Goal: Task Accomplishment & Management: Manage account settings

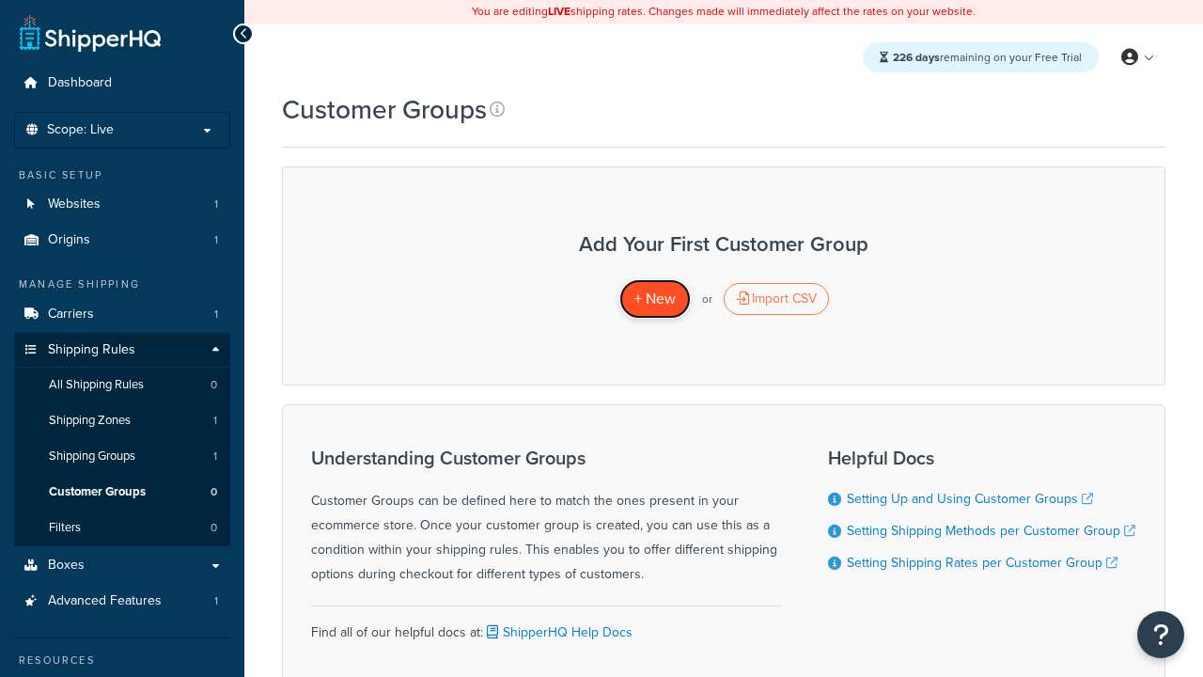
click at [654, 299] on span "+ New" at bounding box center [655, 299] width 41 height 22
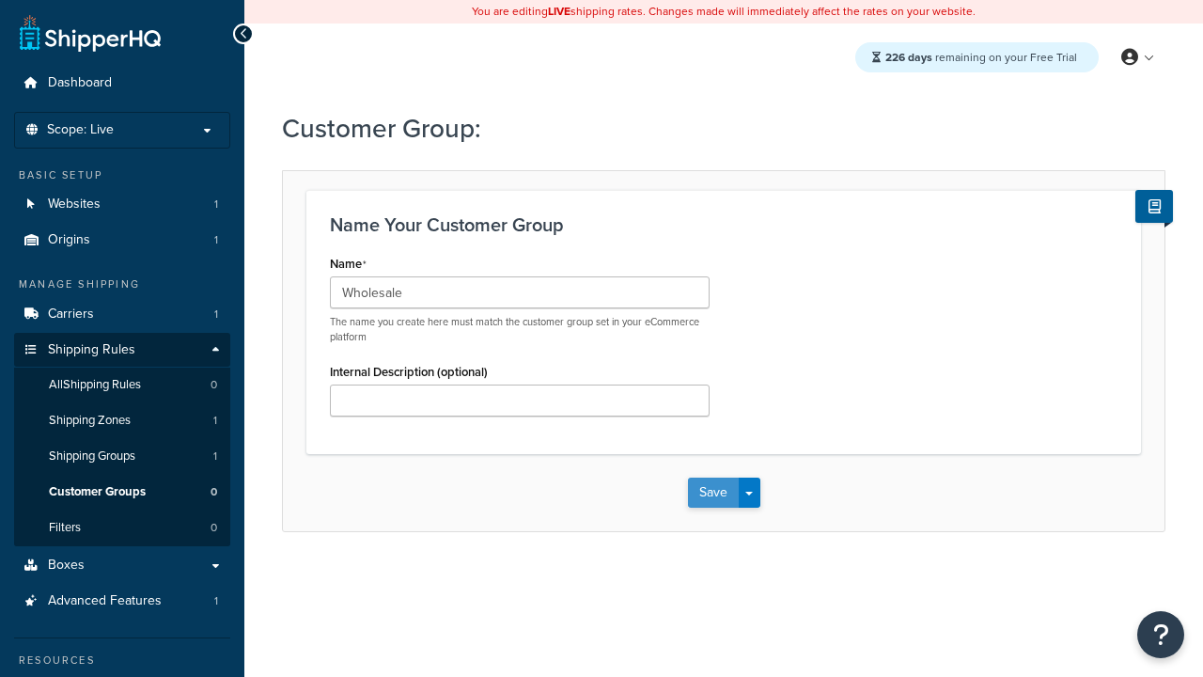
type input "Wholesale"
click at [713, 493] on button "Save" at bounding box center [713, 493] width 51 height 30
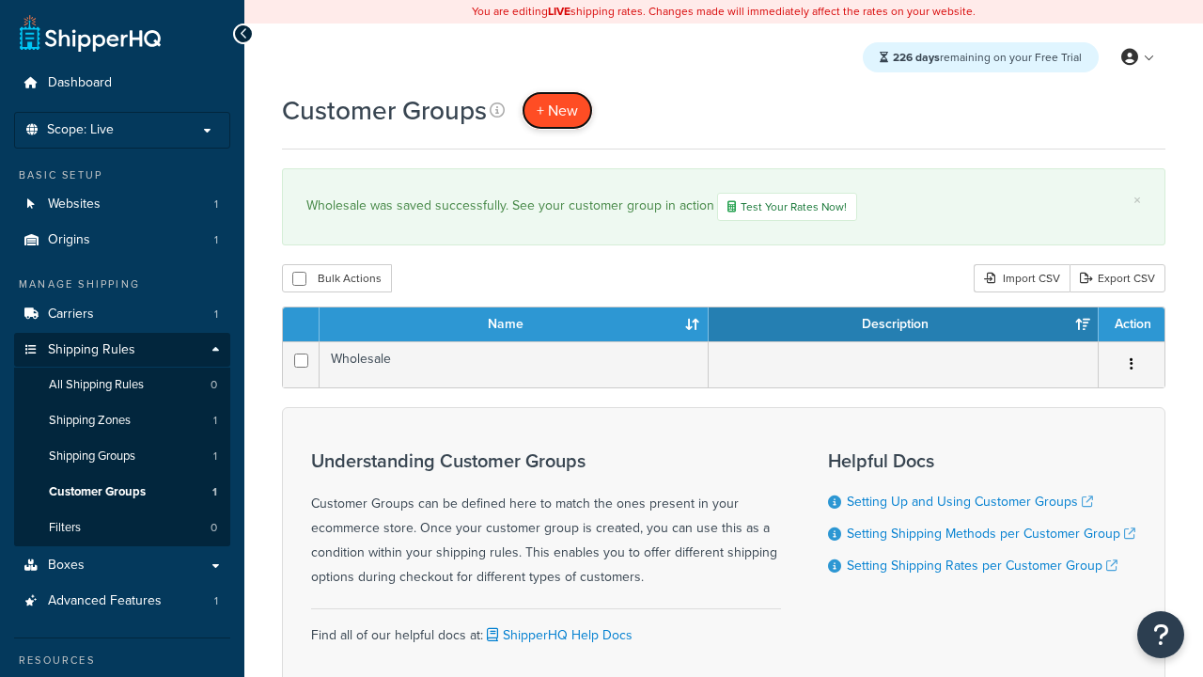
click at [557, 110] on span "+ New" at bounding box center [557, 111] width 41 height 22
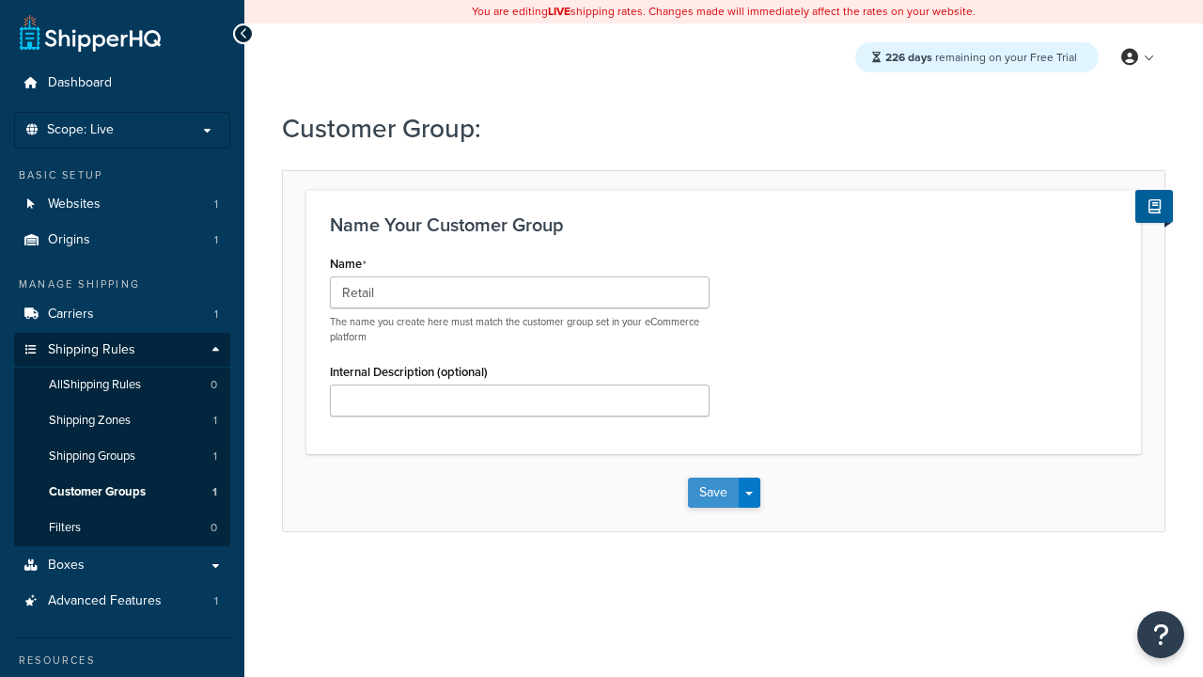
type input "Retail"
click at [713, 493] on button "Save" at bounding box center [713, 493] width 51 height 30
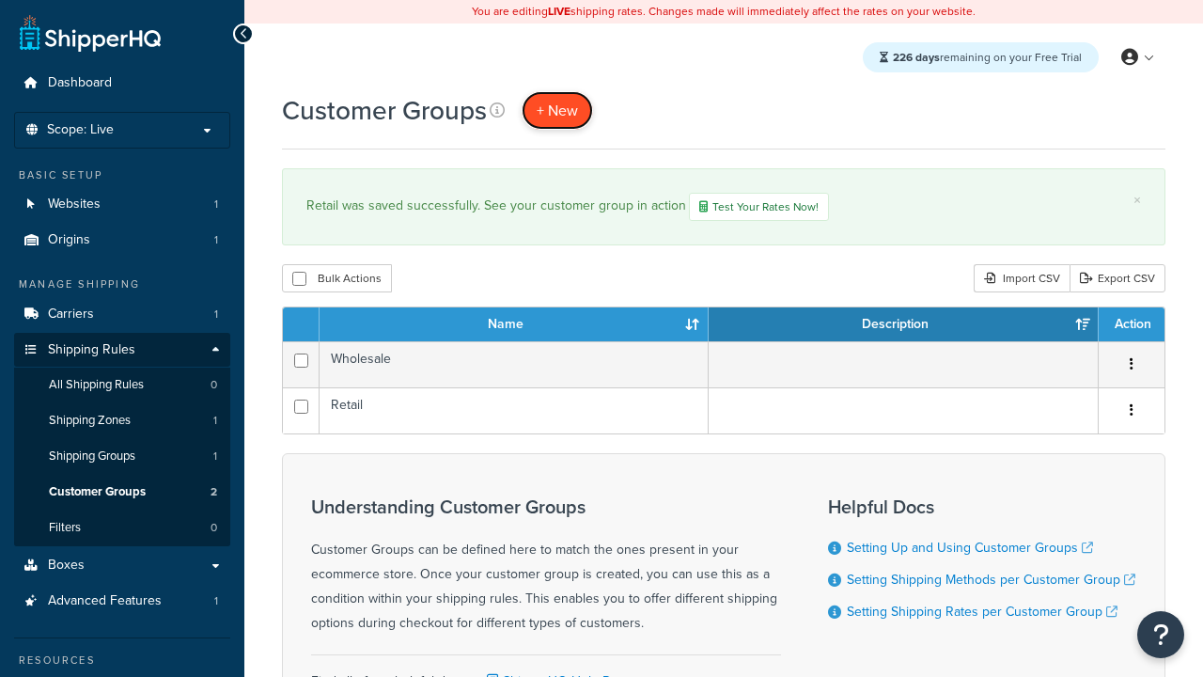
click at [557, 110] on span "+ New" at bounding box center [557, 111] width 41 height 22
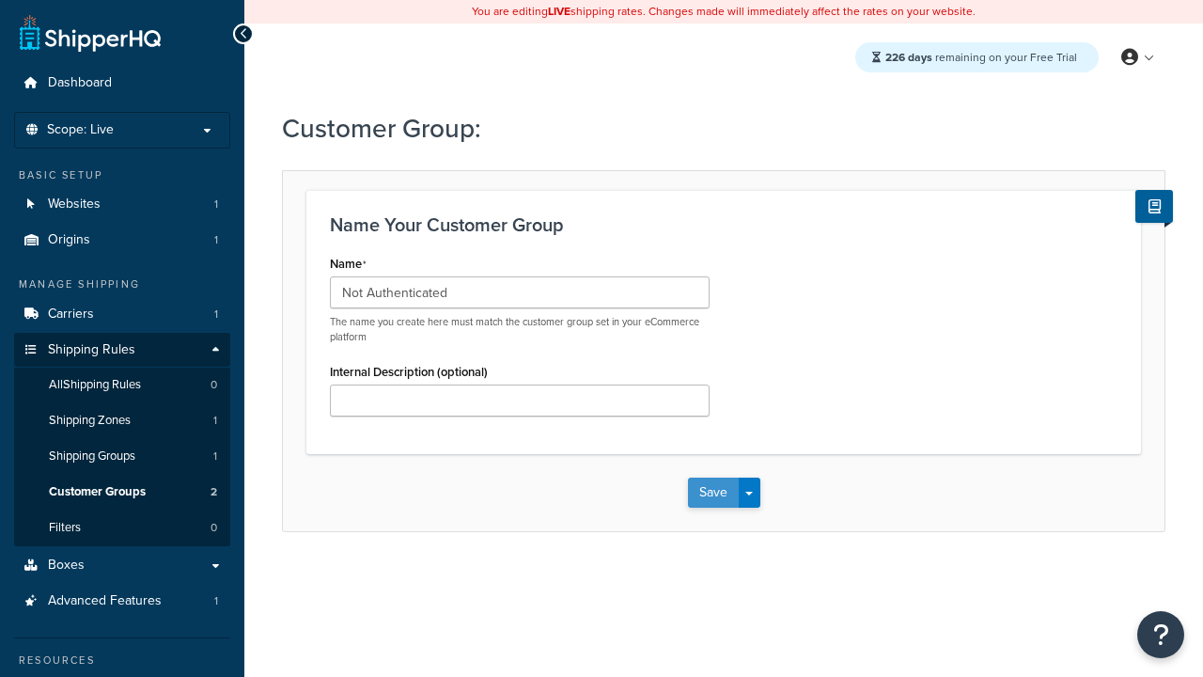
type input "Not Authenticated"
click at [713, 493] on button "Save" at bounding box center [713, 493] width 51 height 30
type input "Logged in"
click at [713, 493] on button "Save" at bounding box center [713, 493] width 51 height 30
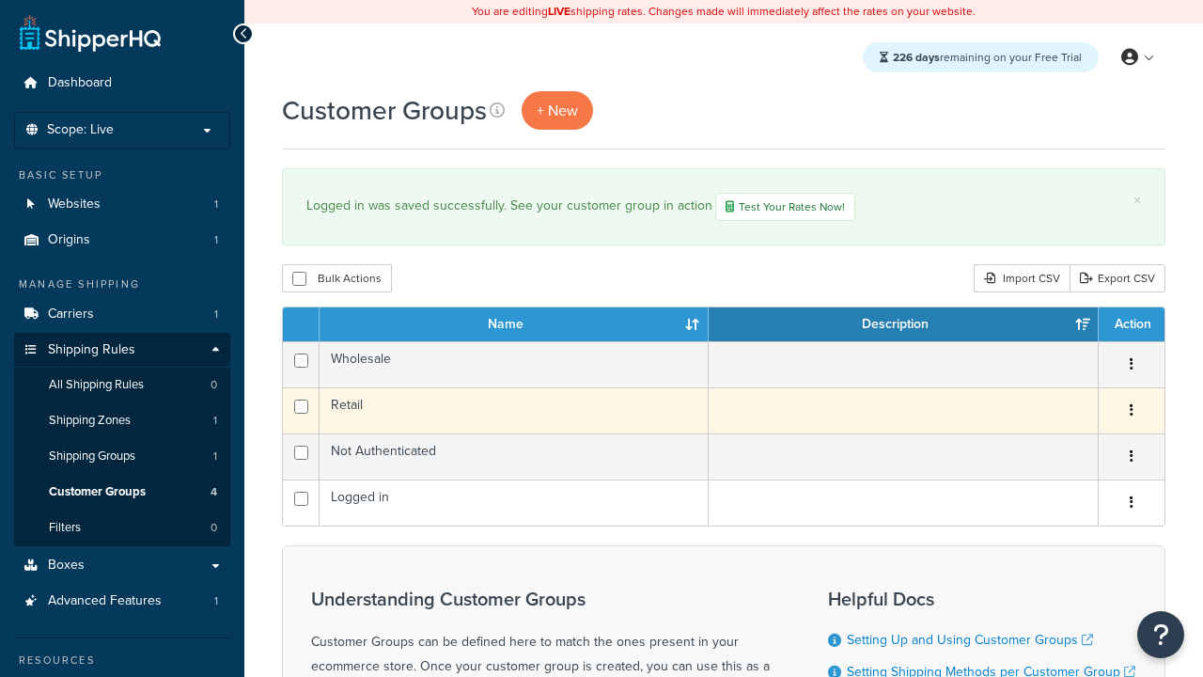
click at [1131, 413] on icon "button" at bounding box center [1132, 409] width 4 height 13
click at [0, 0] on link "Edit" at bounding box center [0, 0] width 0 height 0
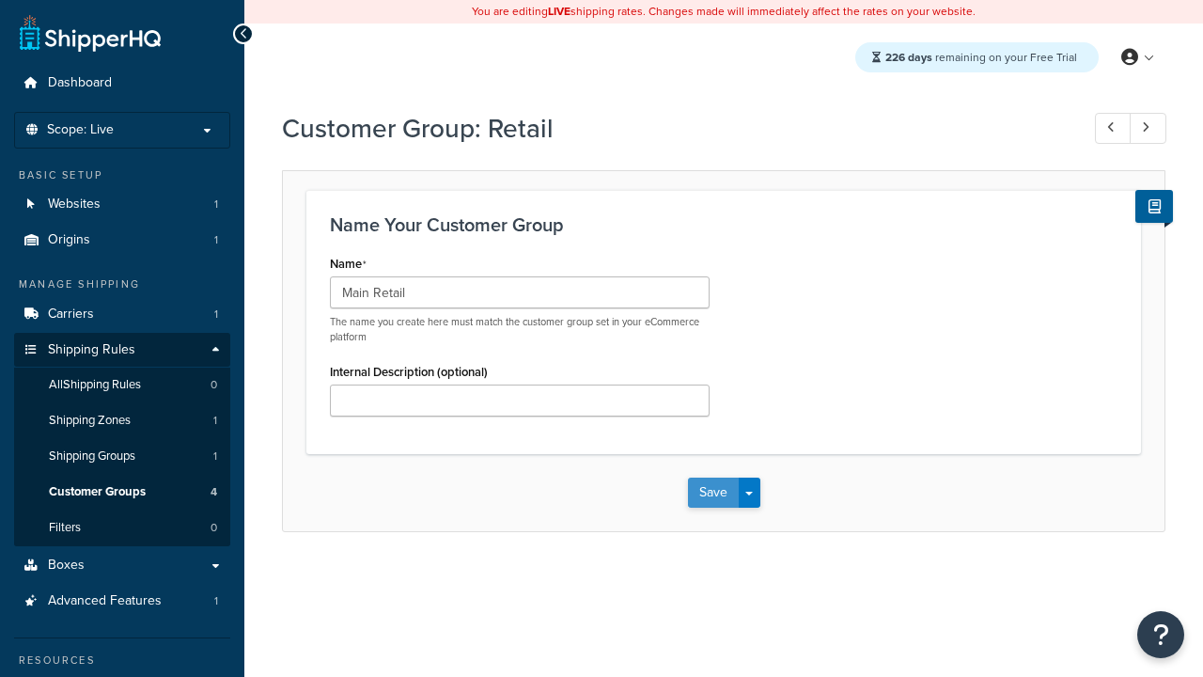
type input "Main Retail"
click at [713, 493] on button "Save" at bounding box center [713, 493] width 51 height 30
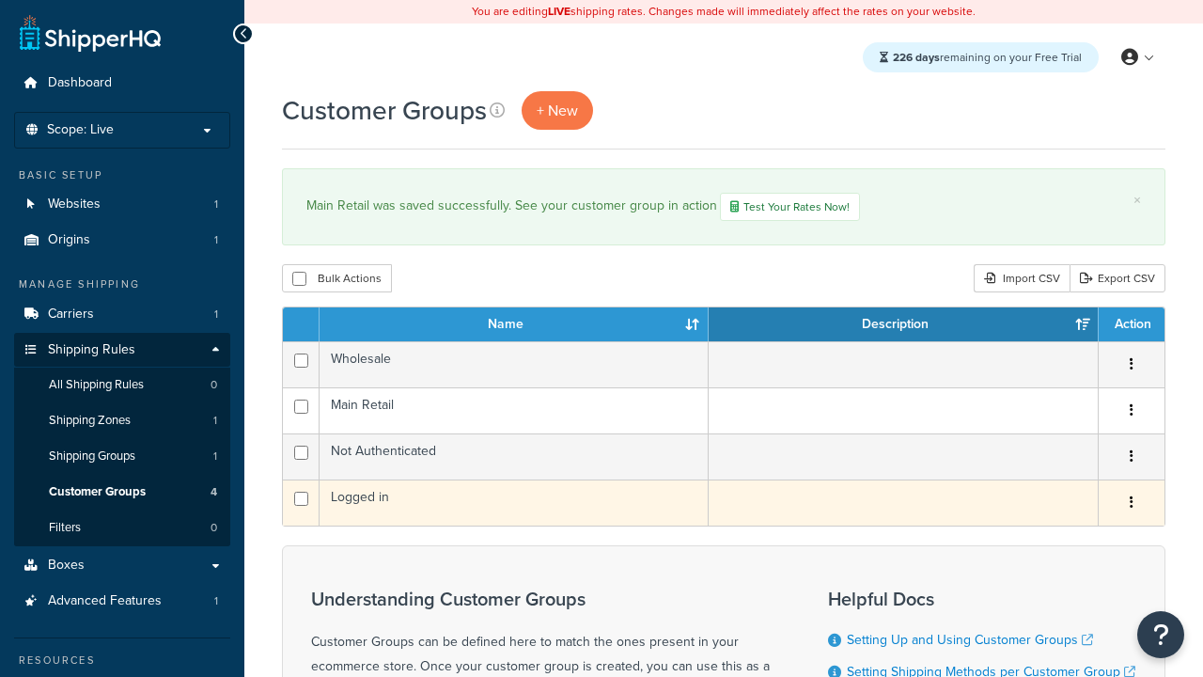
click at [1131, 505] on icon "button" at bounding box center [1132, 501] width 4 height 13
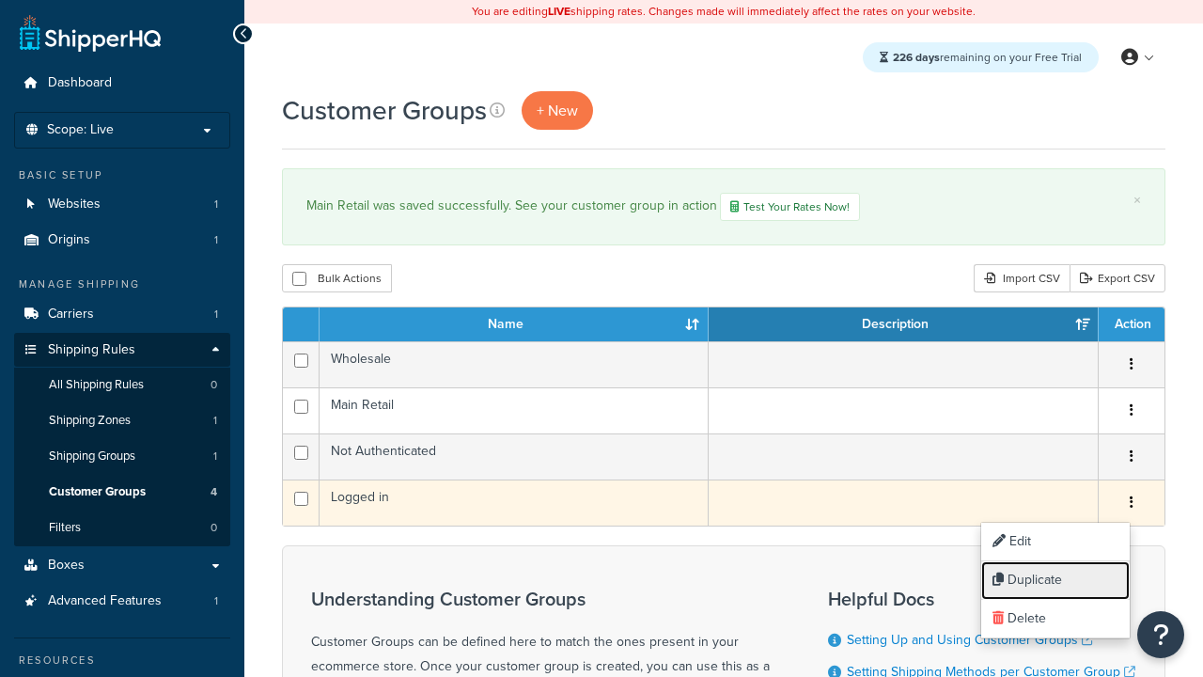
click at [1055, 580] on link "Duplicate" at bounding box center [1055, 580] width 149 height 39
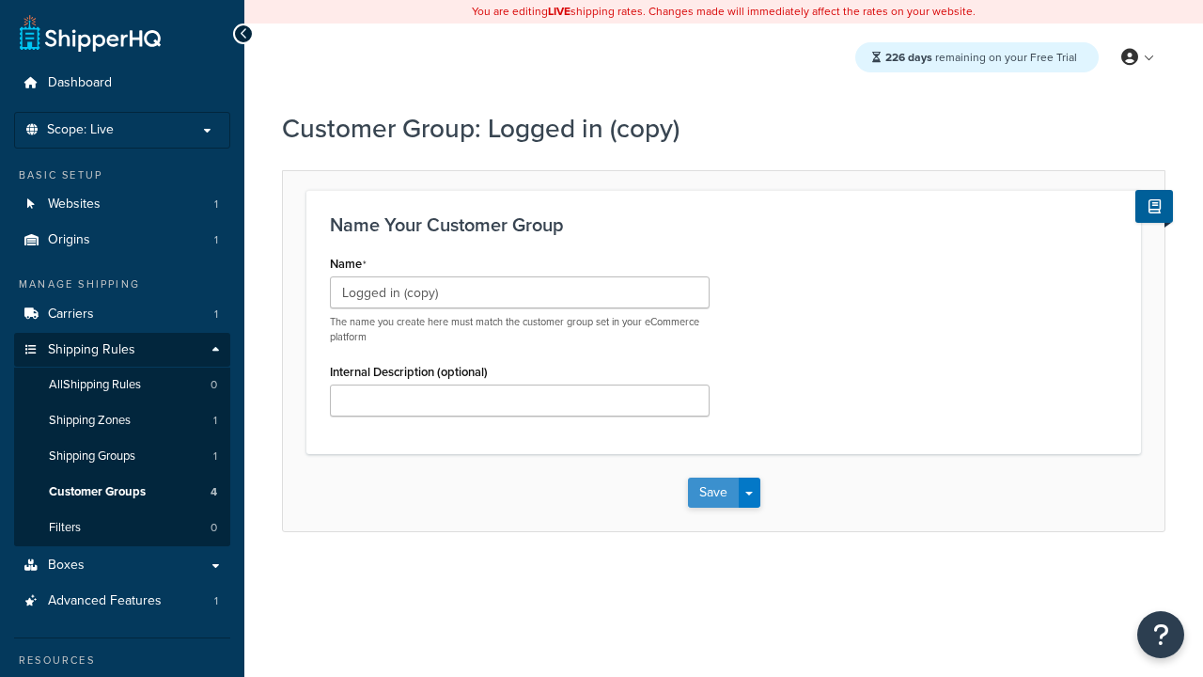
click at [713, 493] on button "Save" at bounding box center [713, 493] width 51 height 30
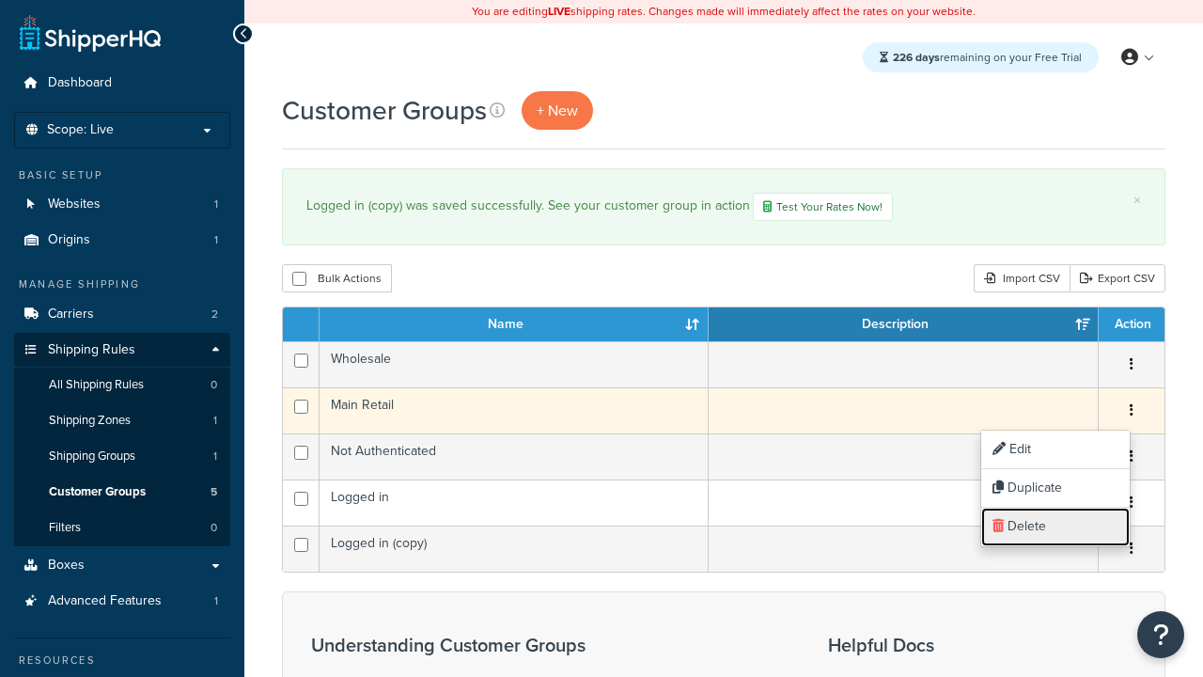
click at [1055, 526] on link "Delete" at bounding box center [1055, 527] width 149 height 39
